Goal: Navigation & Orientation: Go to known website

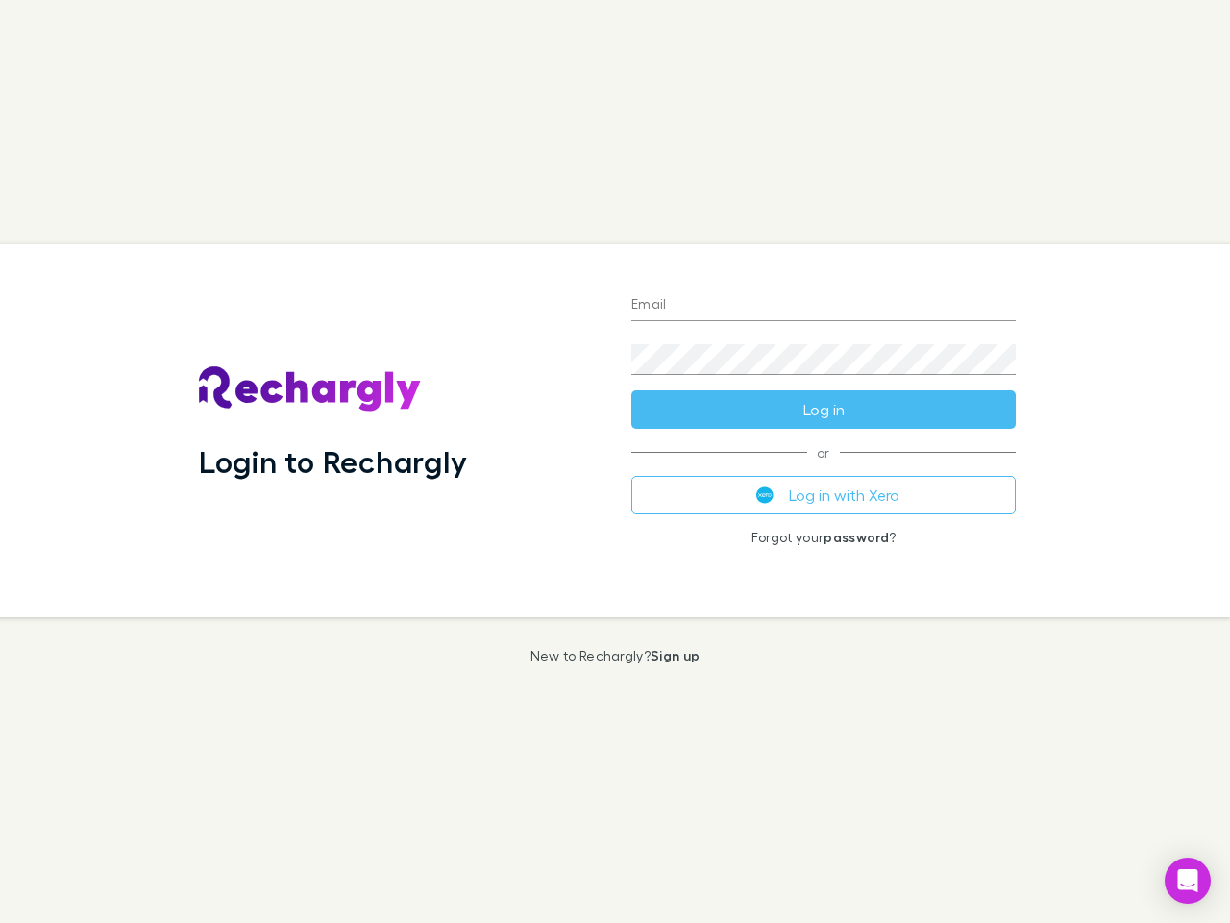
click at [615, 461] on div "Login to Rechargly" at bounding box center [400, 430] width 433 height 373
click at [824, 306] on input "Email" at bounding box center [823, 305] width 384 height 31
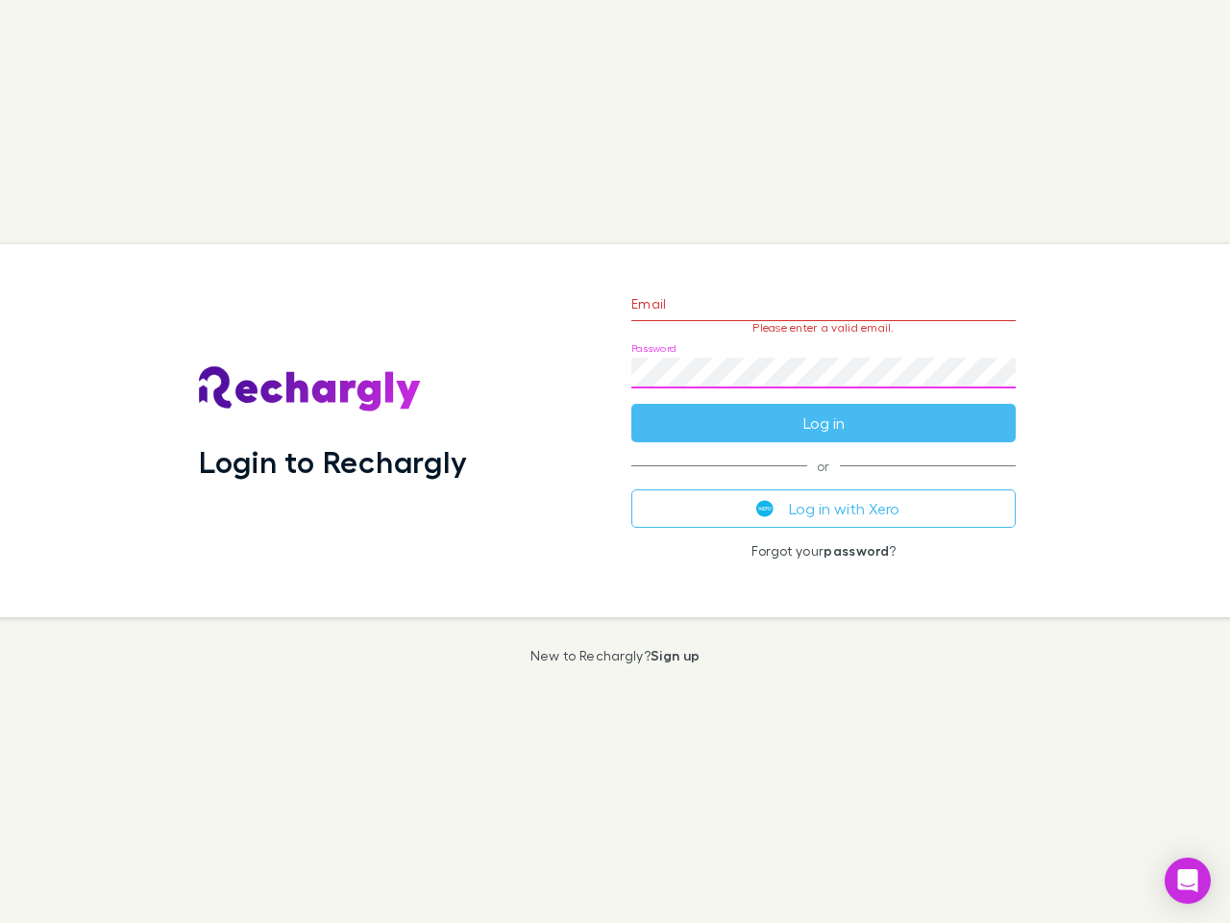
click at [824, 409] on form "Email Please enter a valid email. Password Log in" at bounding box center [823, 358] width 384 height 167
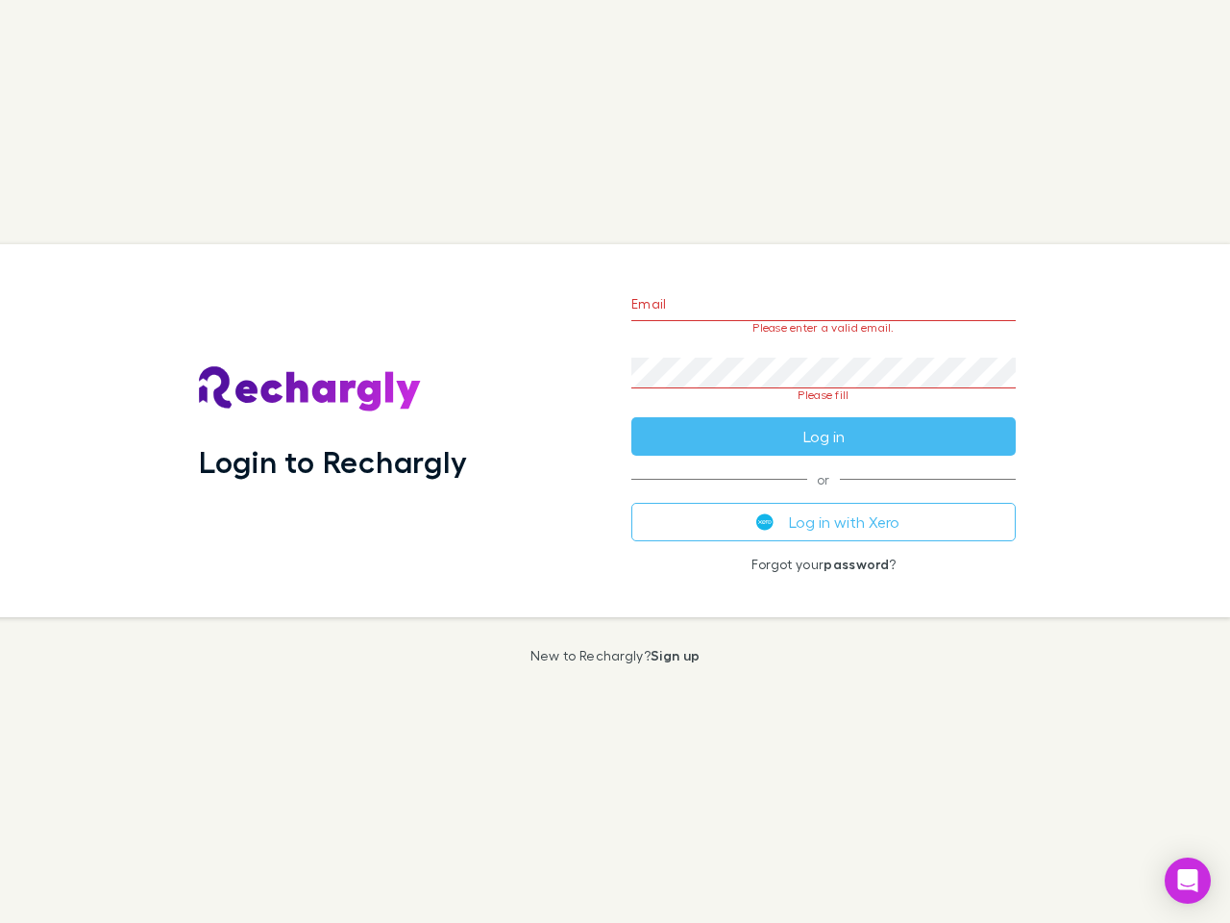
click at [824, 495] on div "Email Please enter a valid email. Password Please fill Log in or Log in with Xe…" at bounding box center [823, 430] width 415 height 373
click at [1188, 880] on icon "Open Intercom Messenger" at bounding box center [1188, 880] width 20 height 23
